Goal: Find specific page/section: Find specific page/section

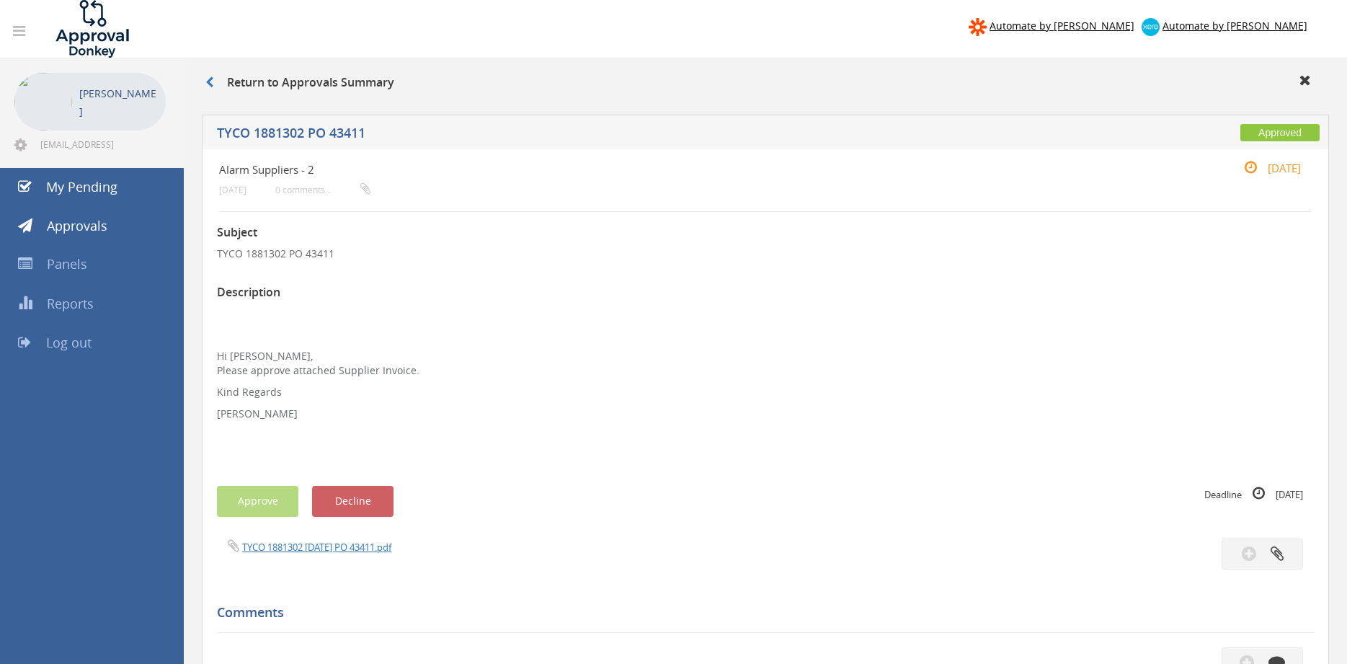
scroll to position [58, 0]
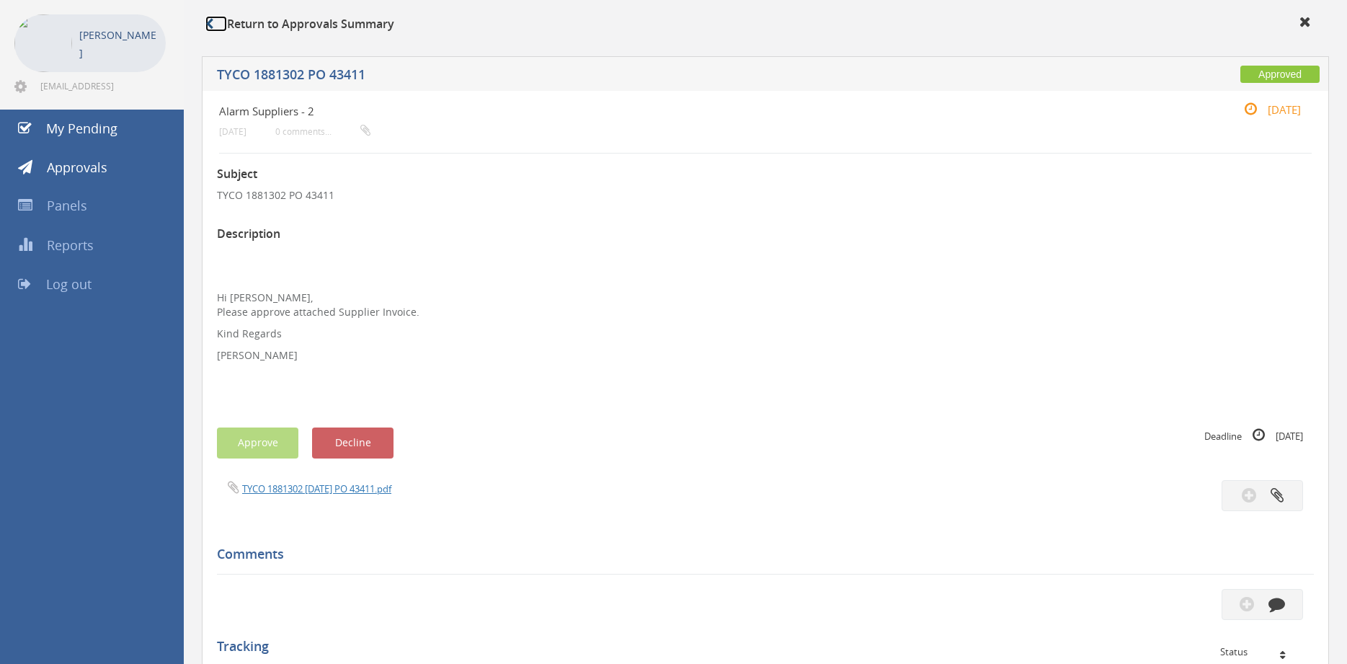
click at [212, 23] on icon at bounding box center [209, 24] width 8 height 12
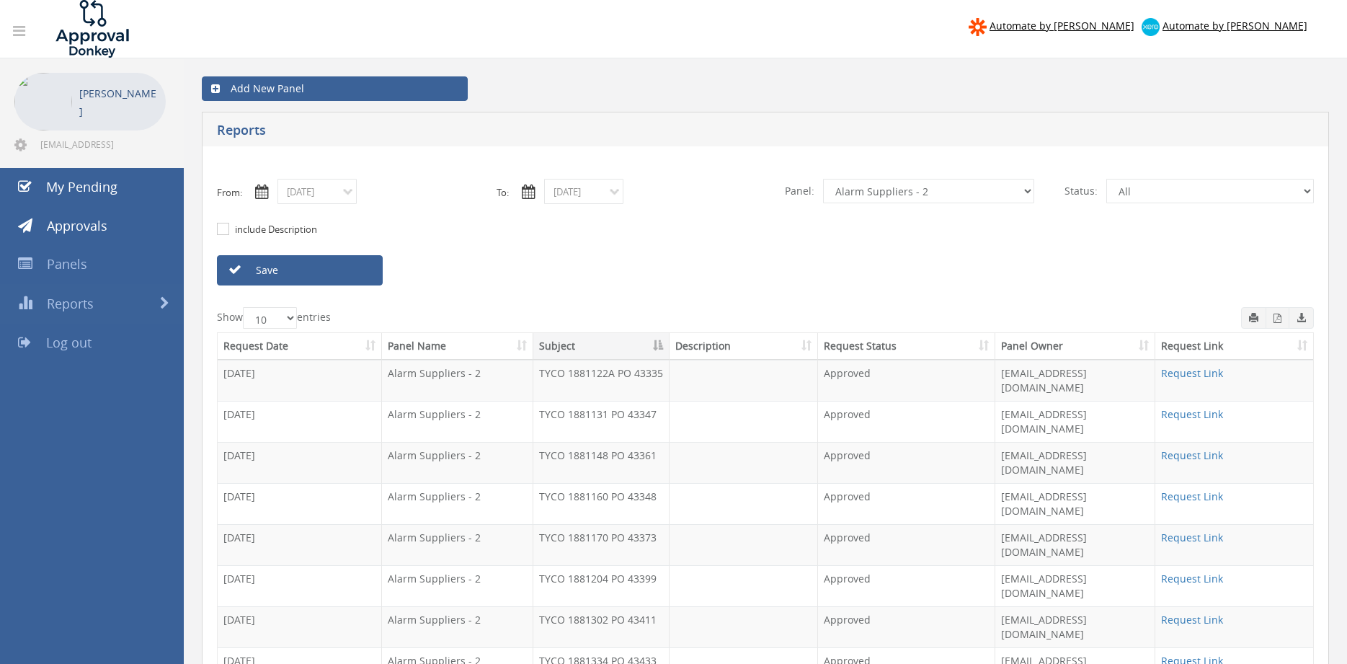
select select "number:9680"
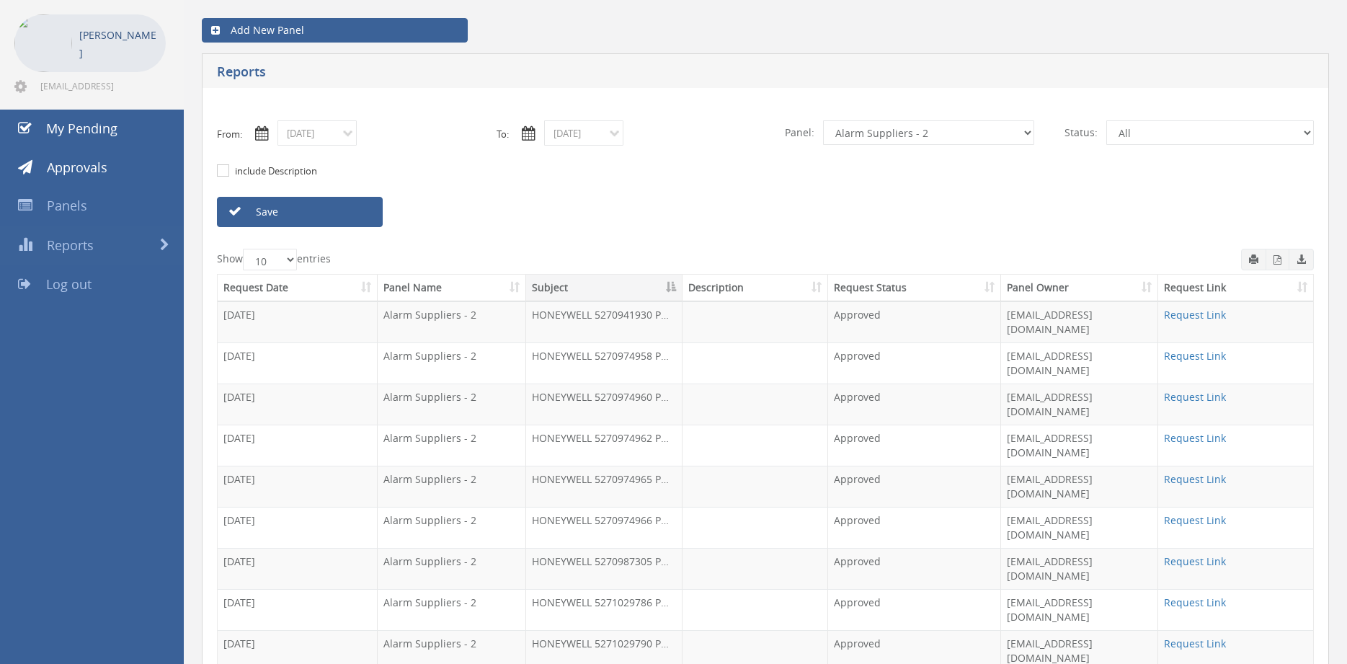
click at [335, 135] on input "[DATE]" at bounding box center [316, 132] width 79 height 25
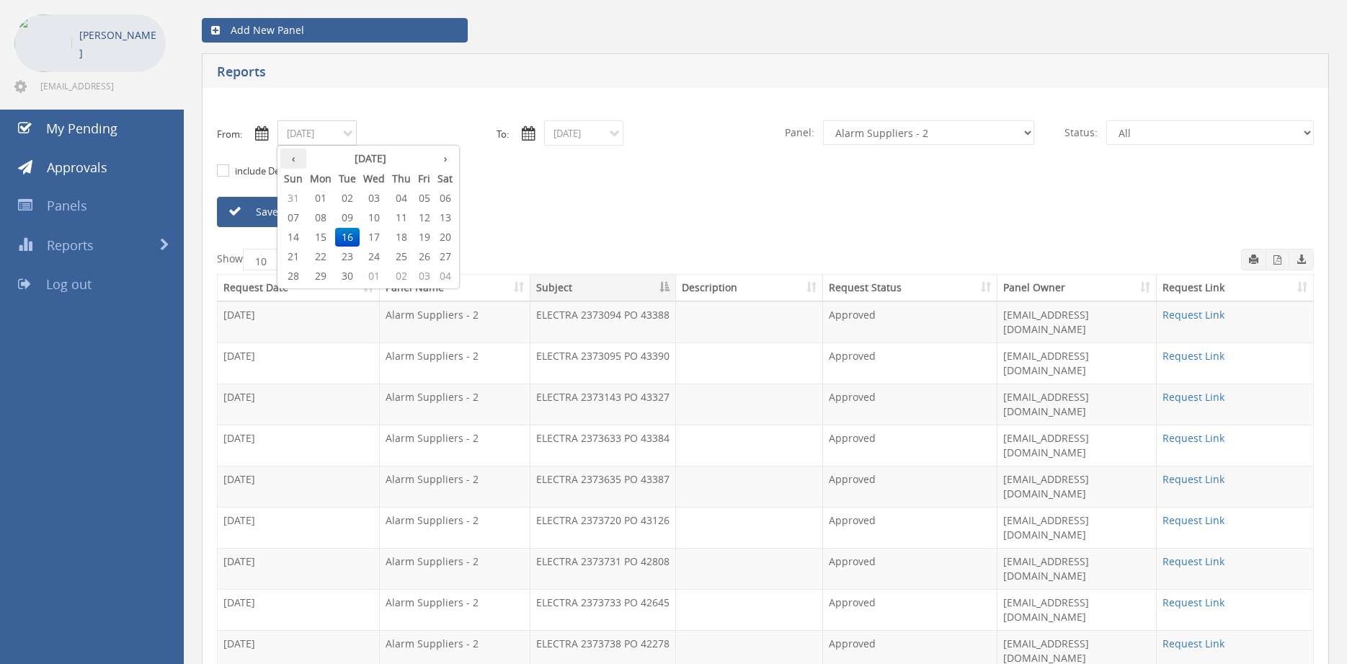
click at [296, 159] on th "‹" at bounding box center [293, 158] width 26 height 20
click at [396, 271] on span "28" at bounding box center [401, 276] width 26 height 19
type input "[DATE]"
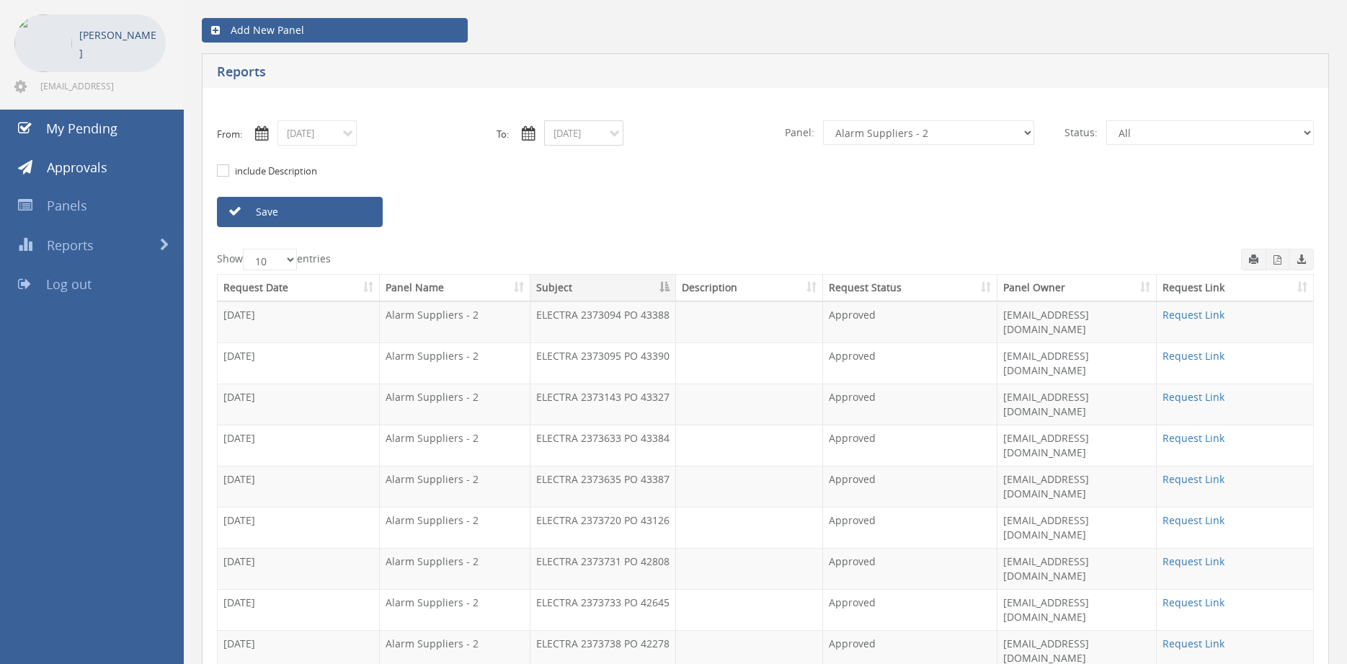
click at [594, 140] on input "[DATE]" at bounding box center [583, 132] width 79 height 25
click at [646, 218] on span "08" at bounding box center [640, 217] width 29 height 19
click at [357, 214] on link "Save" at bounding box center [300, 212] width 166 height 30
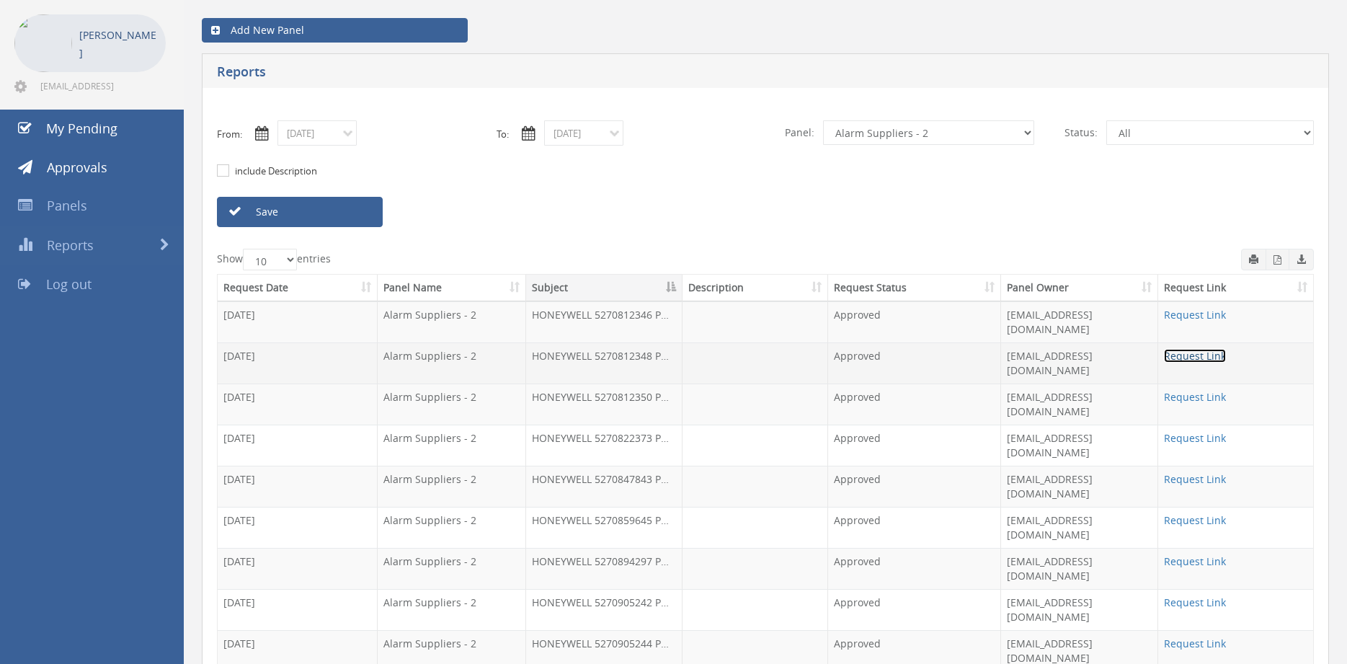
click at [1214, 349] on link "Request Link" at bounding box center [1195, 356] width 62 height 14
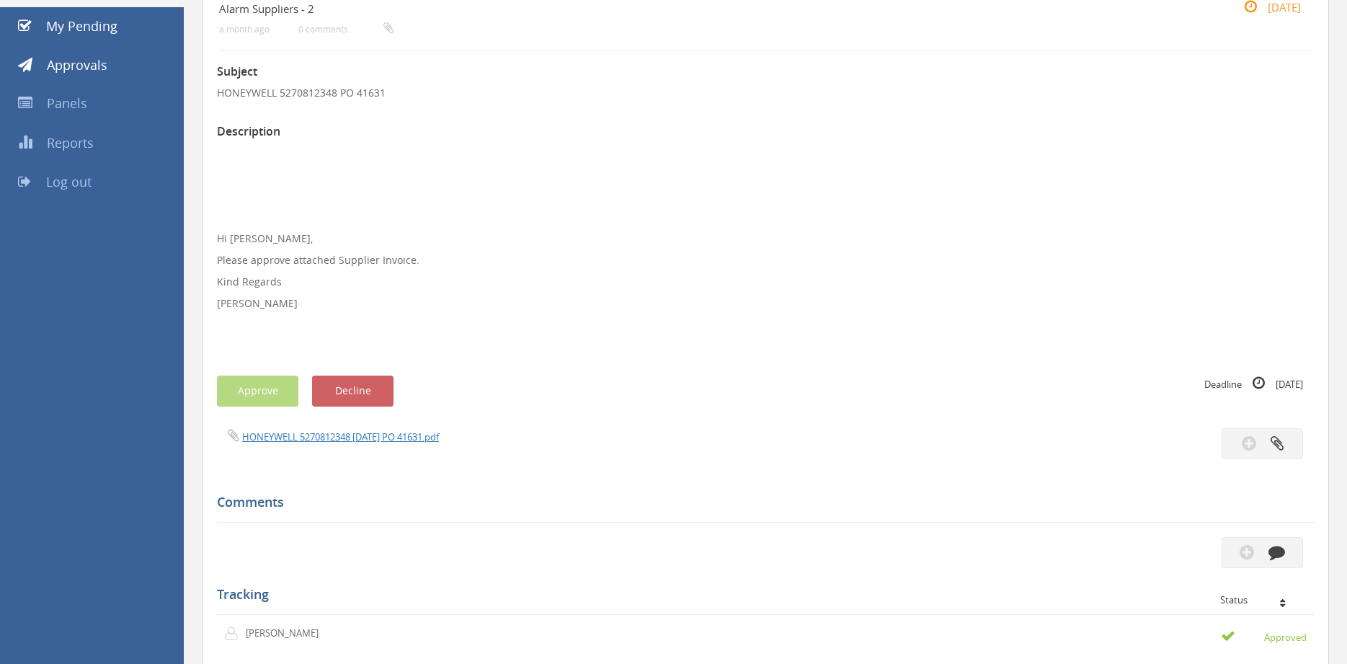
scroll to position [105, 0]
